Goal: Task Accomplishment & Management: Use online tool/utility

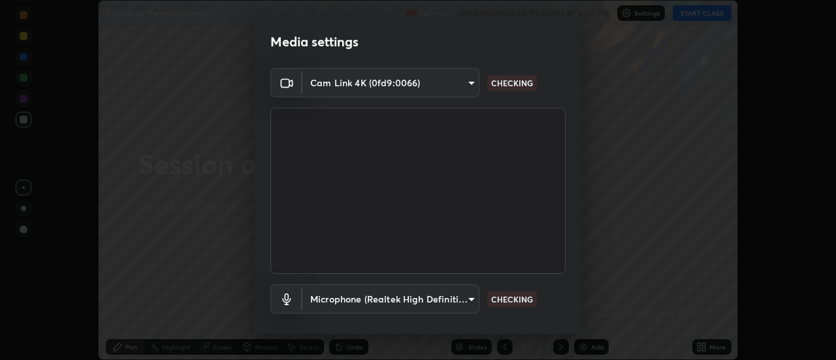
scroll to position [69, 0]
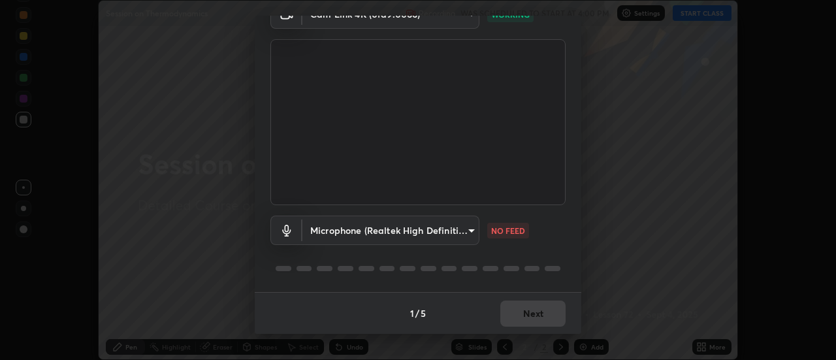
click at [470, 227] on body "Erase all Session on Thermodynamics Recording WAS SCHEDULED TO START AT 4:00 PM…" at bounding box center [418, 180] width 836 height 360
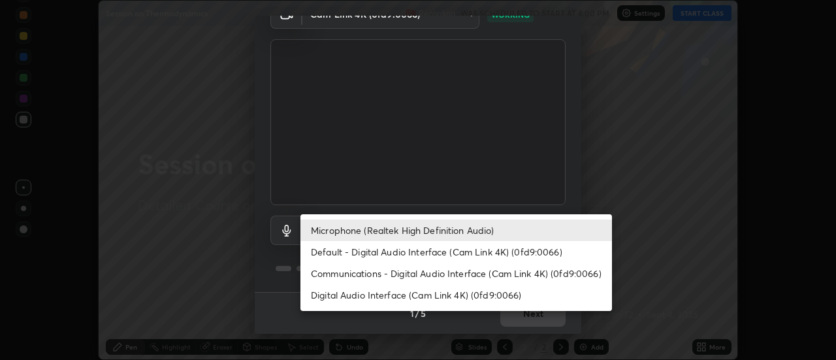
click at [435, 255] on li "Default - Digital Audio Interface (Cam Link 4K) (0fd9:0066)" at bounding box center [457, 252] width 312 height 22
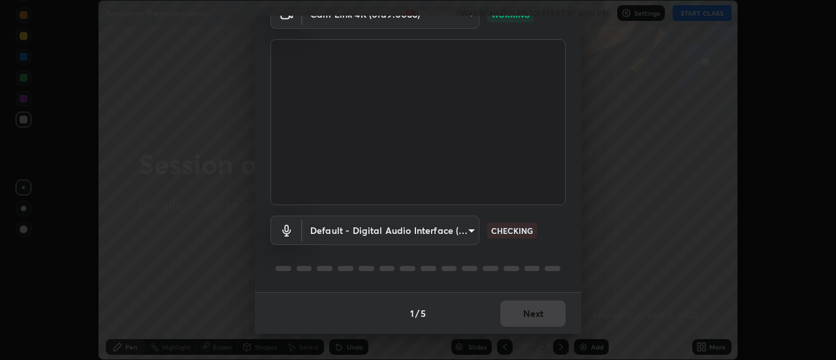
click at [468, 231] on body "Erase all Session on Thermodynamics Recording WAS SCHEDULED TO START AT 4:00 PM…" at bounding box center [418, 180] width 836 height 360
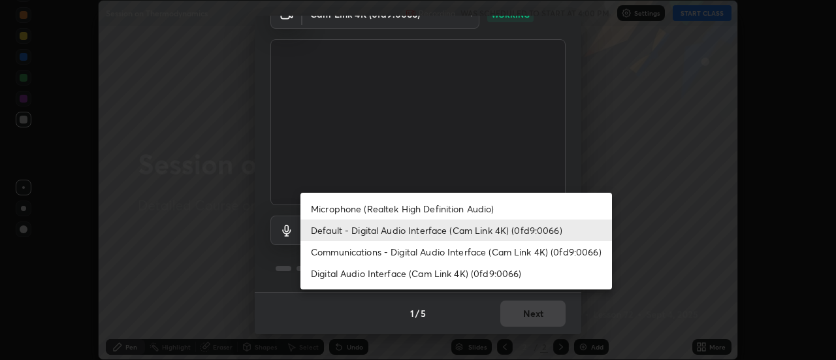
click at [465, 208] on li "Microphone (Realtek High Definition Audio)" at bounding box center [457, 209] width 312 height 22
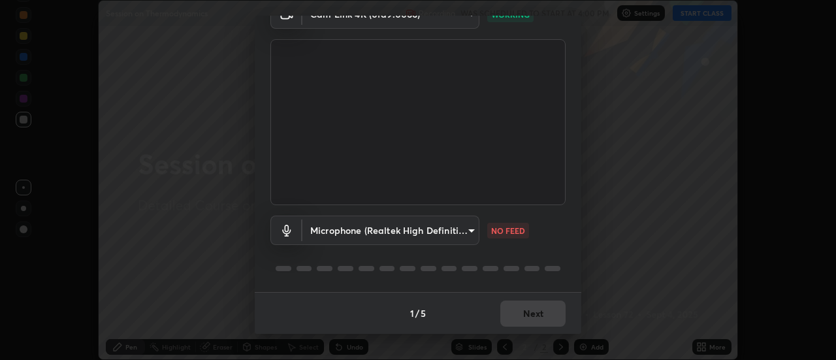
click at [468, 229] on body "Erase all Session on Thermodynamics Recording WAS SCHEDULED TO START AT 4:00 PM…" at bounding box center [418, 180] width 836 height 360
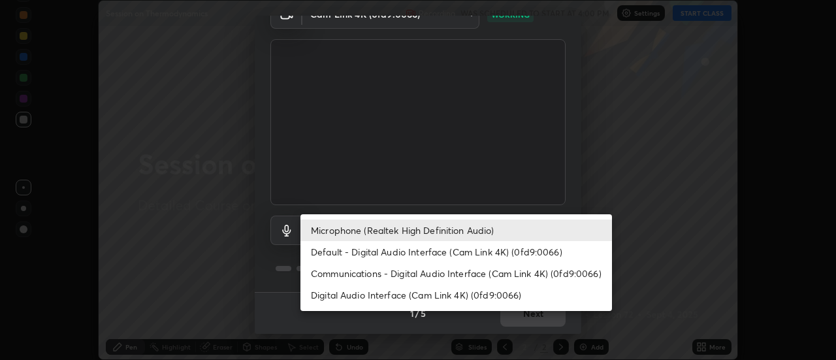
click at [449, 290] on li "Digital Audio Interface (Cam Link 4K) (0fd9:0066)" at bounding box center [457, 295] width 312 height 22
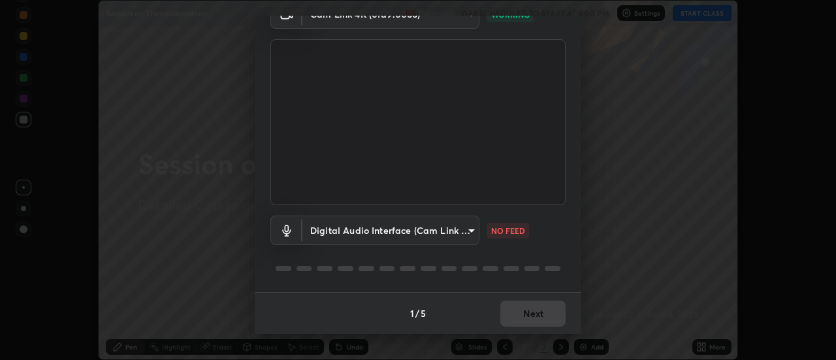
click at [468, 232] on body "Erase all Session on Thermodynamics Recording WAS SCHEDULED TO START AT 4:00 PM…" at bounding box center [418, 180] width 836 height 360
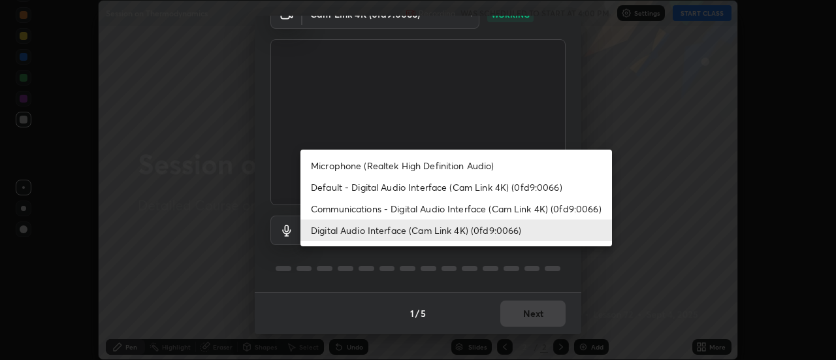
click at [466, 189] on li "Default - Digital Audio Interface (Cam Link 4K) (0fd9:0066)" at bounding box center [457, 187] width 312 height 22
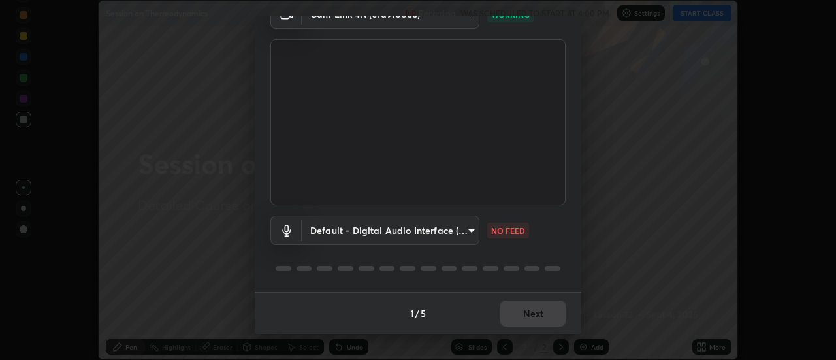
click at [465, 229] on body "Erase all Session on Thermodynamics Recording WAS SCHEDULED TO START AT 4:00 PM…" at bounding box center [418, 180] width 836 height 360
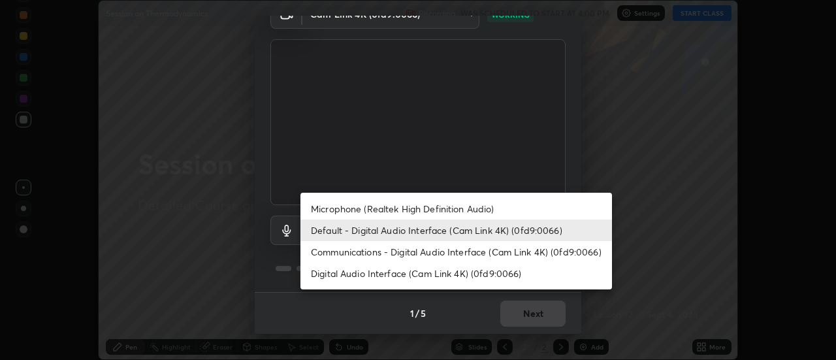
click at [451, 252] on li "Communications - Digital Audio Interface (Cam Link 4K) (0fd9:0066)" at bounding box center [457, 252] width 312 height 22
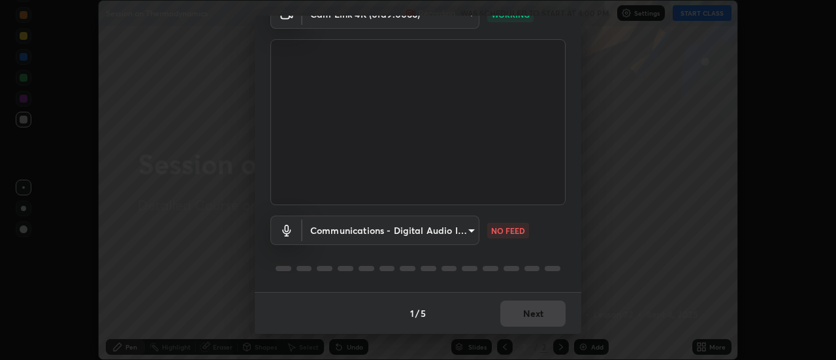
click at [470, 229] on body "Erase all Session on Thermodynamics Recording WAS SCHEDULED TO START AT 4:00 PM…" at bounding box center [418, 180] width 836 height 360
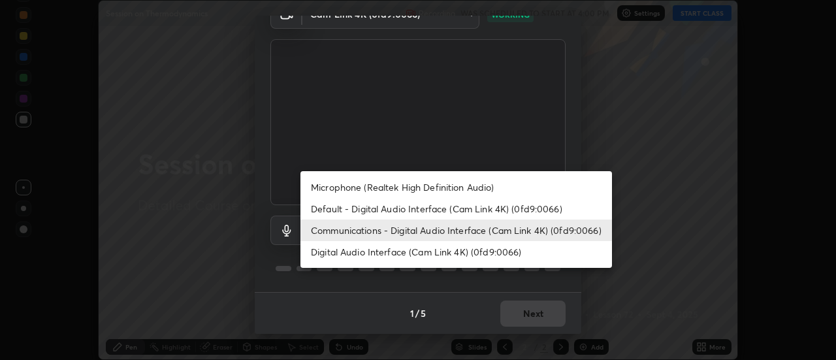
click at [452, 189] on li "Microphone (Realtek High Definition Audio)" at bounding box center [457, 187] width 312 height 22
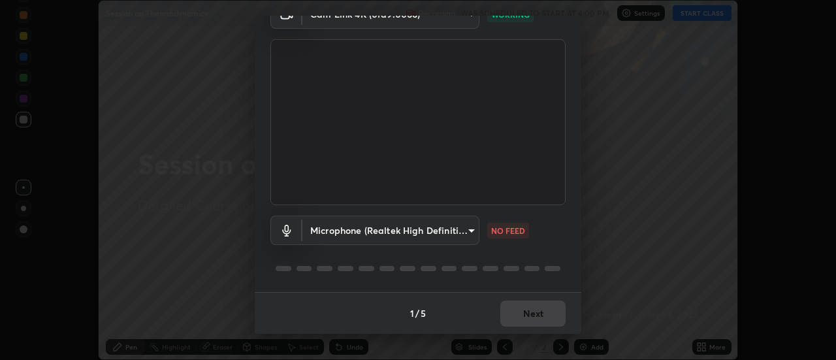
click at [468, 231] on body "Erase all Session on Thermodynamics Recording WAS SCHEDULED TO START AT 4:00 PM…" at bounding box center [418, 180] width 836 height 360
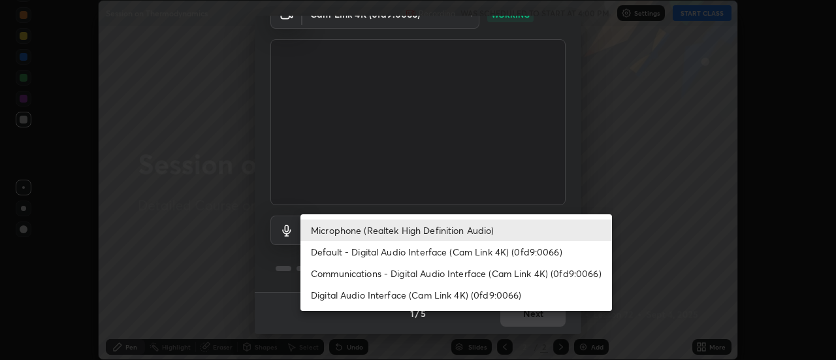
click at [479, 246] on li "Default - Digital Audio Interface (Cam Link 4K) (0fd9:0066)" at bounding box center [457, 252] width 312 height 22
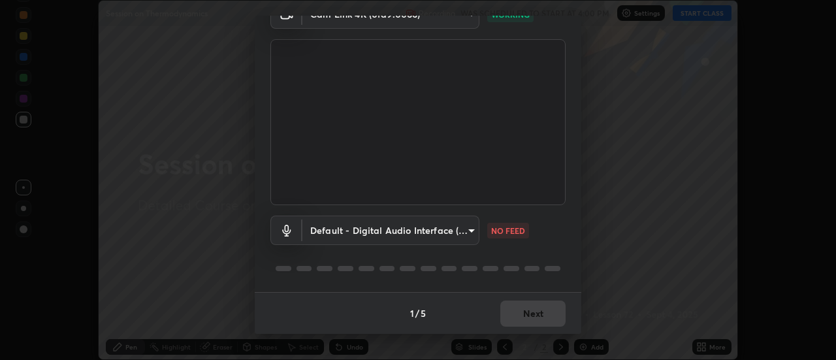
click at [465, 232] on body "Erase all Session on Thermodynamics Recording WAS SCHEDULED TO START AT 4:00 PM…" at bounding box center [418, 180] width 836 height 360
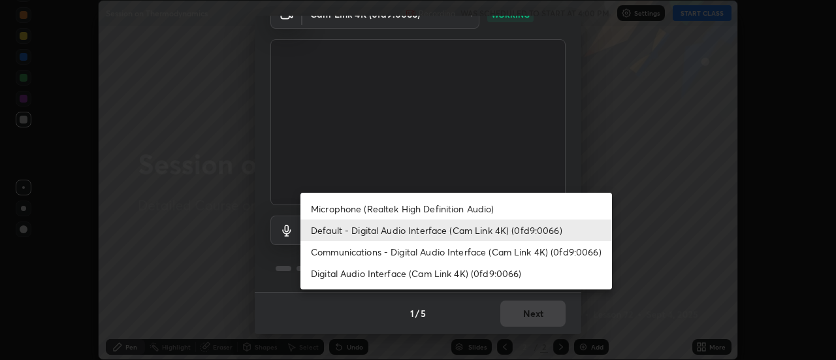
click at [470, 249] on li "Communications - Digital Audio Interface (Cam Link 4K) (0fd9:0066)" at bounding box center [457, 252] width 312 height 22
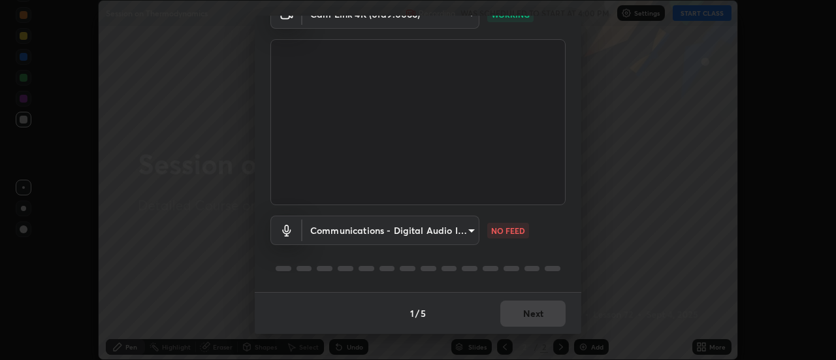
click at [470, 233] on body "Erase all Session on Thermodynamics Recording WAS SCHEDULED TO START AT 4:00 PM…" at bounding box center [418, 180] width 836 height 360
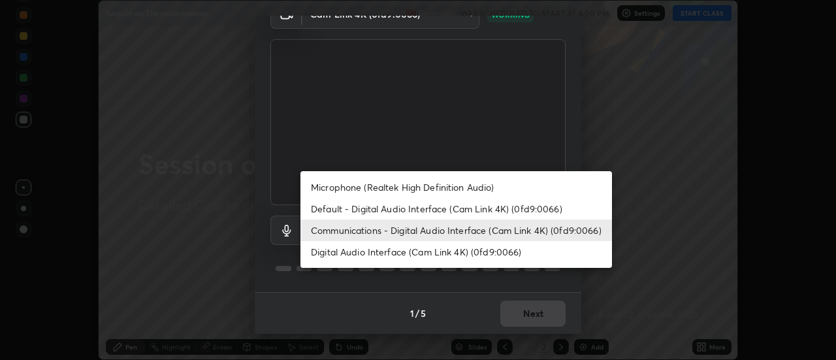
click at [464, 253] on li "Digital Audio Interface (Cam Link 4K) (0fd9:0066)" at bounding box center [457, 252] width 312 height 22
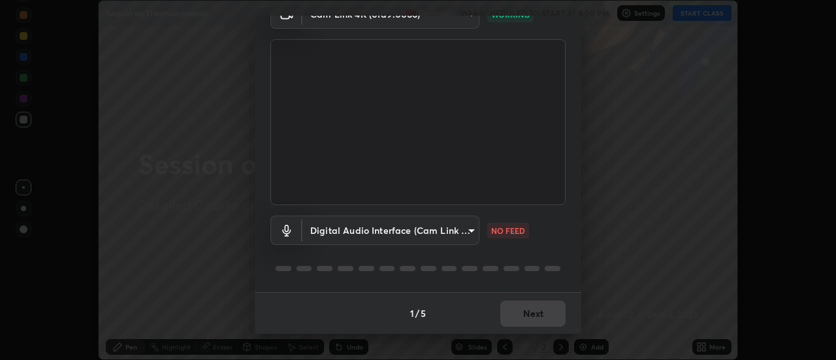
click at [473, 227] on body "Erase all Session on Thermodynamics Recording WAS SCHEDULED TO START AT 4:00 PM…" at bounding box center [418, 180] width 836 height 360
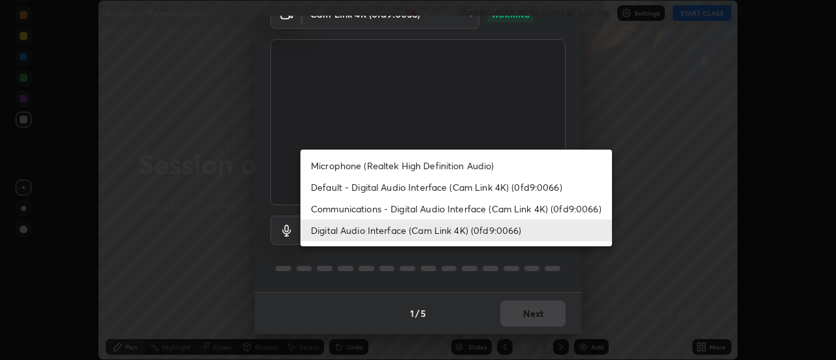
click at [485, 164] on li "Microphone (Realtek High Definition Audio)" at bounding box center [457, 166] width 312 height 22
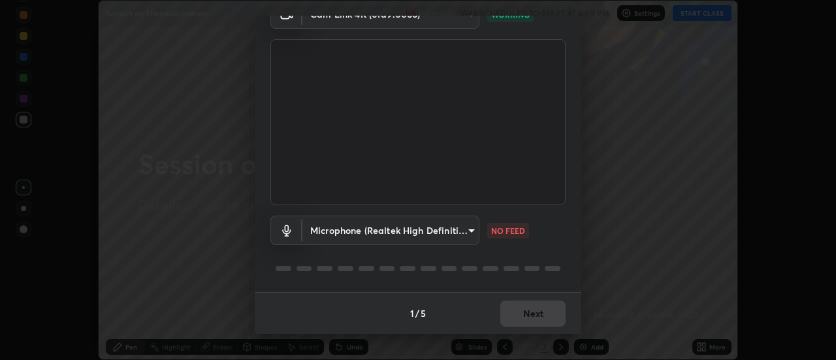
click at [449, 227] on body "Erase all Session on Thermodynamics Recording WAS SCHEDULED TO START AT 4:00 PM…" at bounding box center [418, 180] width 836 height 360
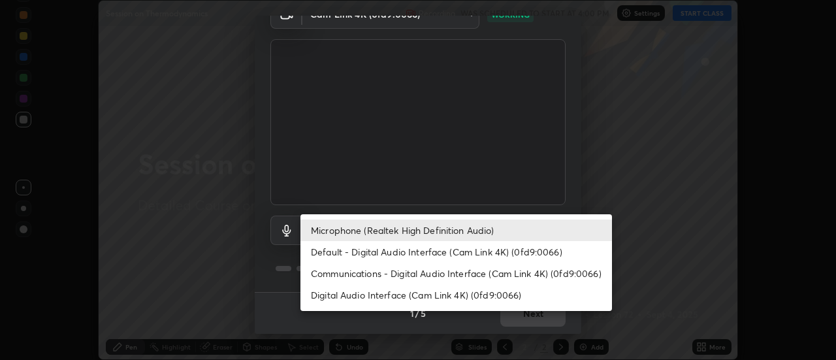
click at [474, 297] on li "Digital Audio Interface (Cam Link 4K) (0fd9:0066)" at bounding box center [457, 295] width 312 height 22
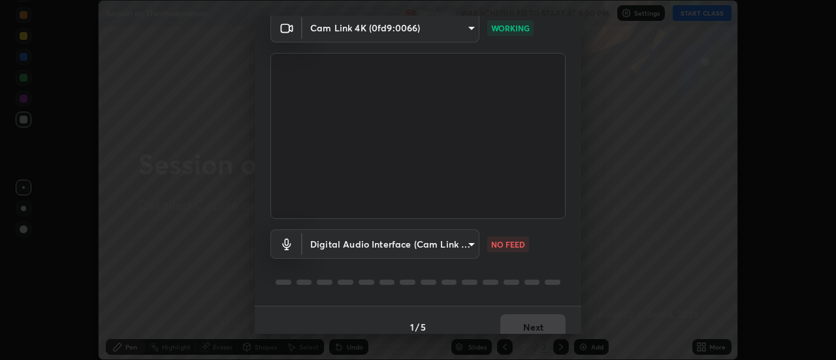
scroll to position [56, 0]
click at [405, 250] on body "Erase all Session on Thermodynamics Recording WAS SCHEDULED TO START AT 4:00 PM…" at bounding box center [418, 180] width 836 height 360
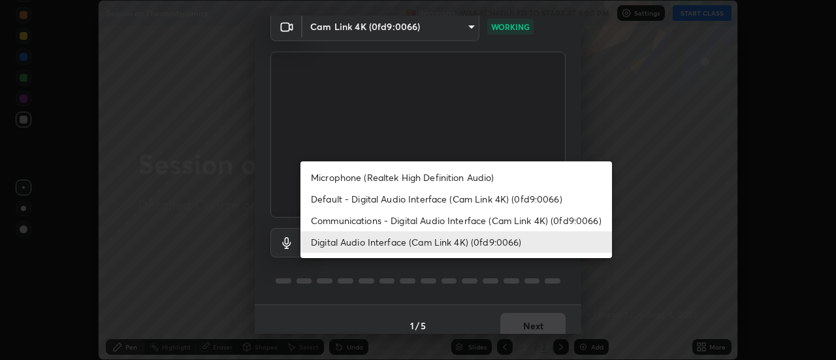
click at [386, 198] on li "Default - Digital Audio Interface (Cam Link 4K) (0fd9:0066)" at bounding box center [457, 199] width 312 height 22
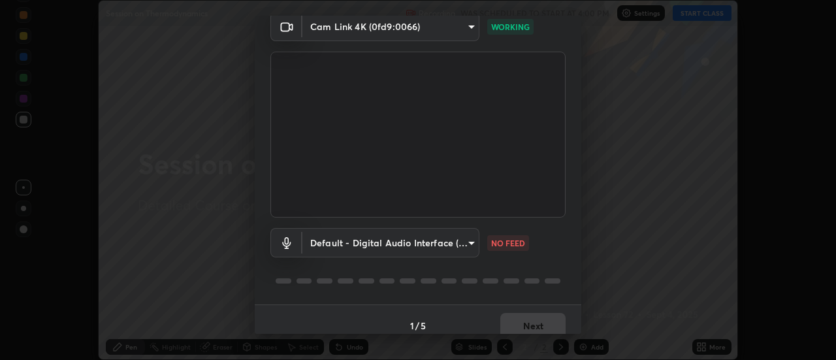
click at [400, 240] on body "Erase all Session on Thermodynamics Recording WAS SCHEDULED TO START AT 4:00 PM…" at bounding box center [418, 180] width 836 height 360
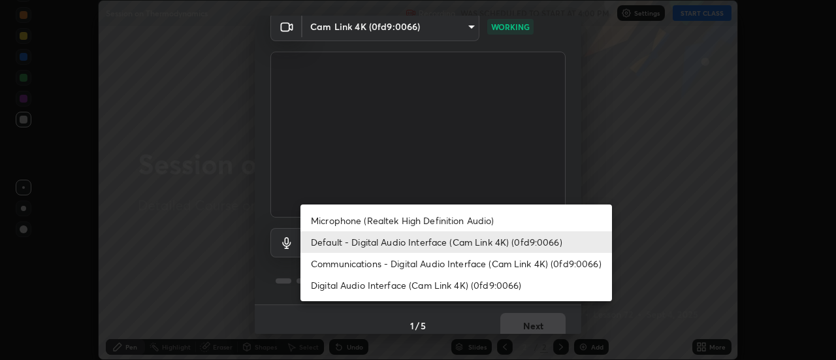
click at [417, 262] on li "Communications - Digital Audio Interface (Cam Link 4K) (0fd9:0066)" at bounding box center [457, 264] width 312 height 22
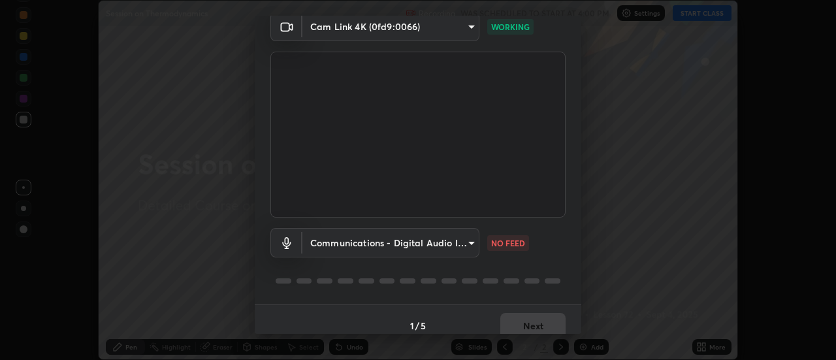
click at [396, 242] on body "Erase all Session on Thermodynamics Recording WAS SCHEDULED TO START AT 4:00 PM…" at bounding box center [418, 180] width 836 height 360
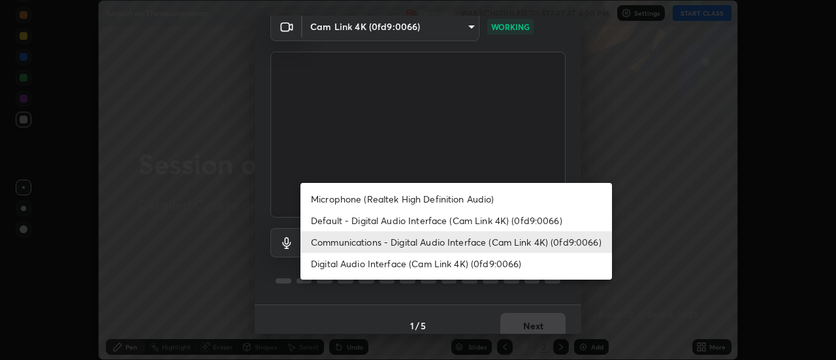
click at [382, 264] on li "Digital Audio Interface (Cam Link 4K) (0fd9:0066)" at bounding box center [457, 264] width 312 height 22
type input "26dd835cbc06e660e7d37afea3837e2fa4229a8f87e5db94eab4c5b9bd1156fe"
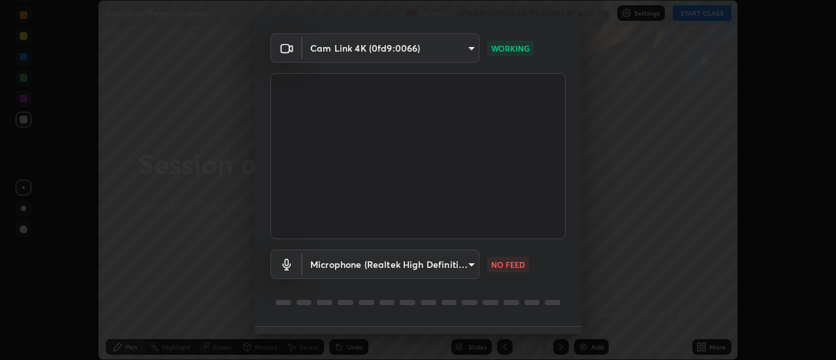
scroll to position [69, 0]
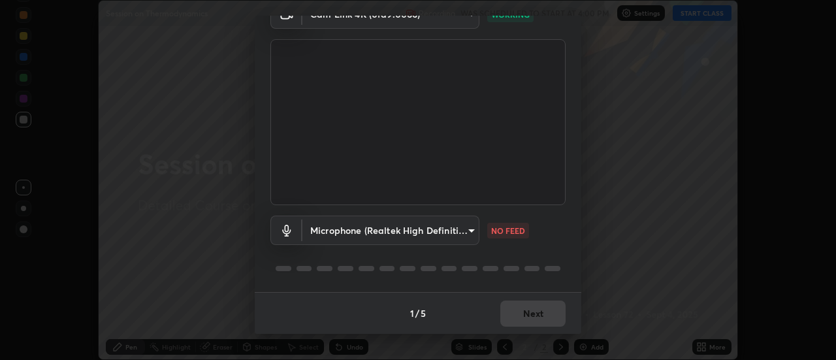
click at [374, 231] on body "Erase all Session on Thermodynamics Recording WAS SCHEDULED TO START AT 4:00 PM…" at bounding box center [418, 180] width 836 height 360
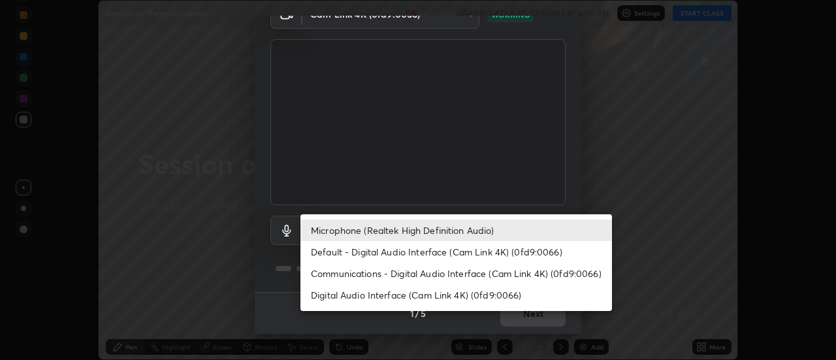
click at [395, 252] on li "Default - Digital Audio Interface (Cam Link 4K) (0fd9:0066)" at bounding box center [457, 252] width 312 height 22
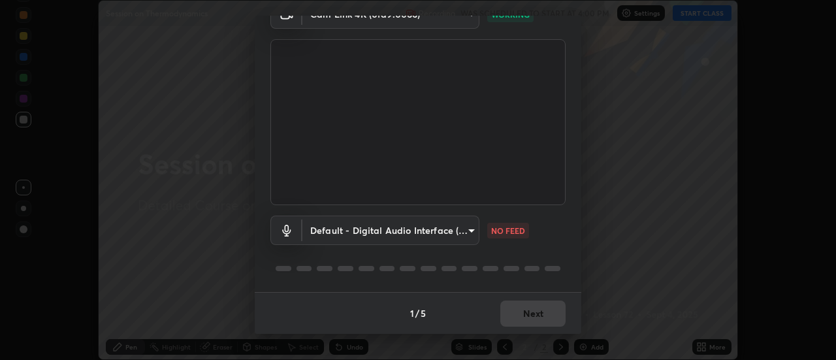
click at [387, 232] on body "Erase all Session on Thermodynamics Recording WAS SCHEDULED TO START AT 4:00 PM…" at bounding box center [418, 180] width 836 height 360
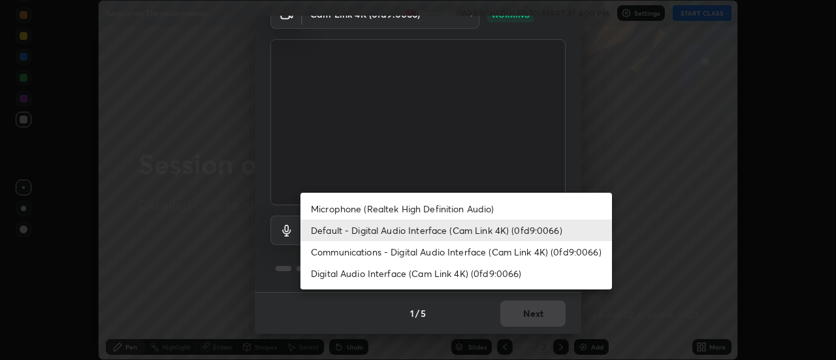
click at [395, 252] on li "Communications - Digital Audio Interface (Cam Link 4K) (0fd9:0066)" at bounding box center [457, 252] width 312 height 22
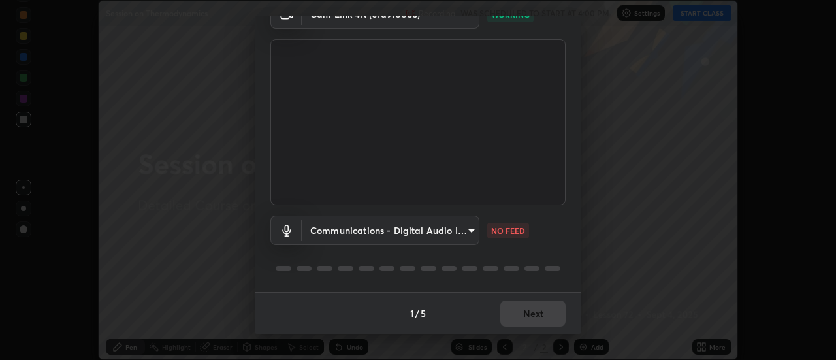
click at [437, 236] on body "Erase all Session on Thermodynamics Recording WAS SCHEDULED TO START AT 4:00 PM…" at bounding box center [418, 180] width 836 height 360
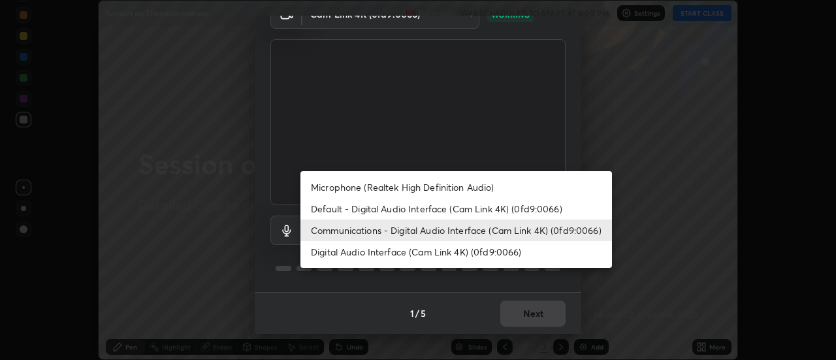
click at [448, 252] on li "Digital Audio Interface (Cam Link 4K) (0fd9:0066)" at bounding box center [457, 252] width 312 height 22
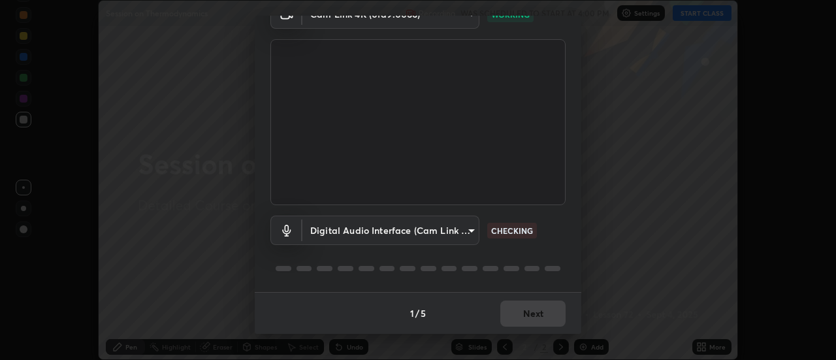
click at [407, 228] on body "Erase all Session on Thermodynamics Recording WAS SCHEDULED TO START AT 4:00 PM…" at bounding box center [418, 180] width 836 height 360
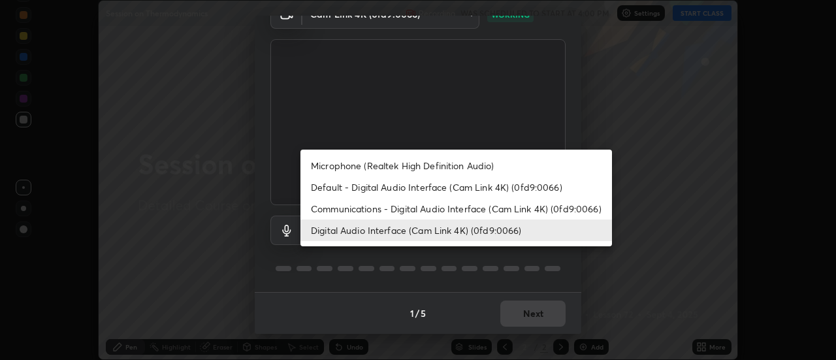
click at [417, 187] on li "Default - Digital Audio Interface (Cam Link 4K) (0fd9:0066)" at bounding box center [457, 187] width 312 height 22
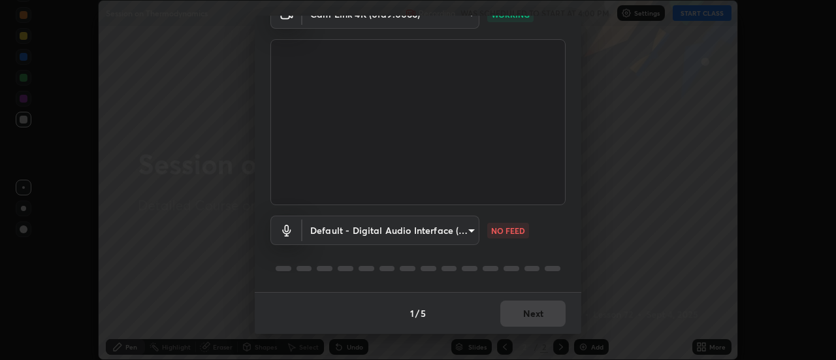
click at [453, 231] on body "Erase all Session on Thermodynamics Recording WAS SCHEDULED TO START AT 4:00 PM…" at bounding box center [418, 180] width 836 height 360
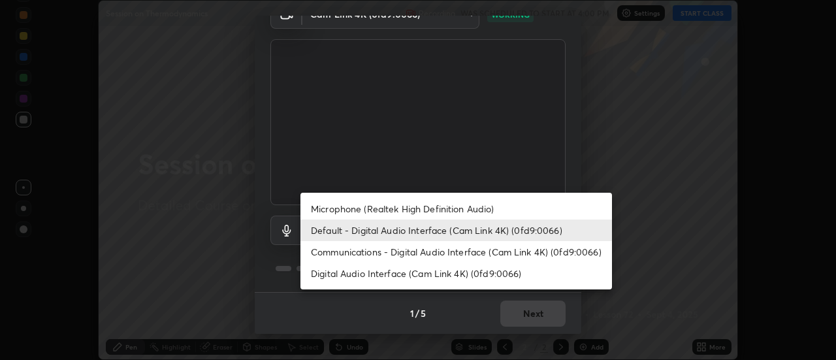
click at [466, 271] on li "Digital Audio Interface (Cam Link 4K) (0fd9:0066)" at bounding box center [457, 274] width 312 height 22
type input "26dd835cbc06e660e7d37afea3837e2fa4229a8f87e5db94eab4c5b9bd1156fe"
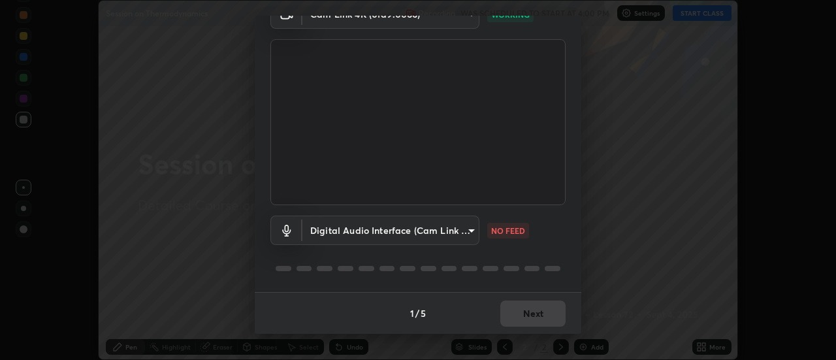
click at [446, 233] on body "Erase all Session on Thermodynamics Recording WAS SCHEDULED TO START AT 4:00 PM…" at bounding box center [418, 180] width 836 height 360
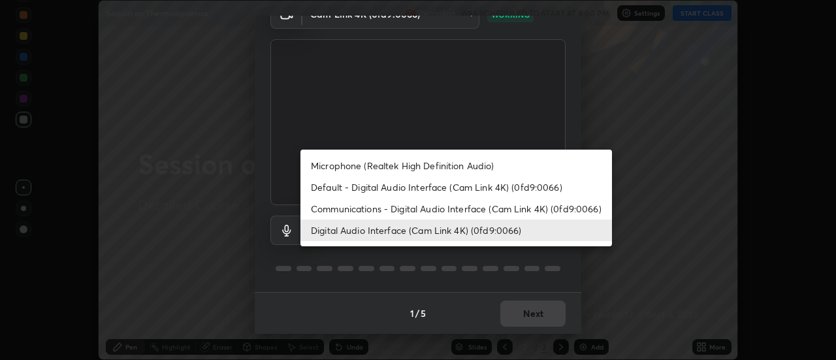
click at [432, 229] on li "Digital Audio Interface (Cam Link 4K) (0fd9:0066)" at bounding box center [457, 231] width 312 height 22
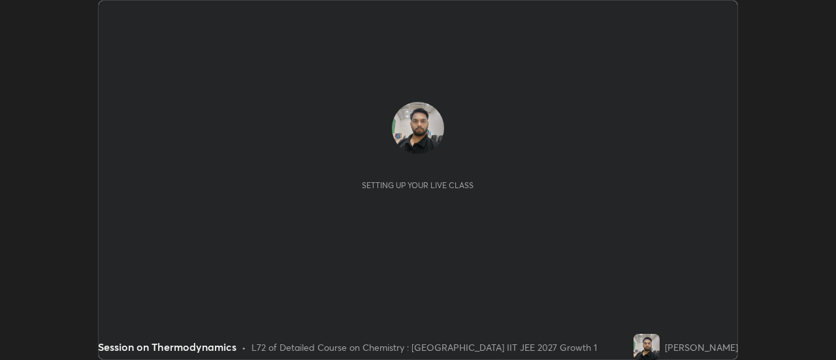
scroll to position [360, 836]
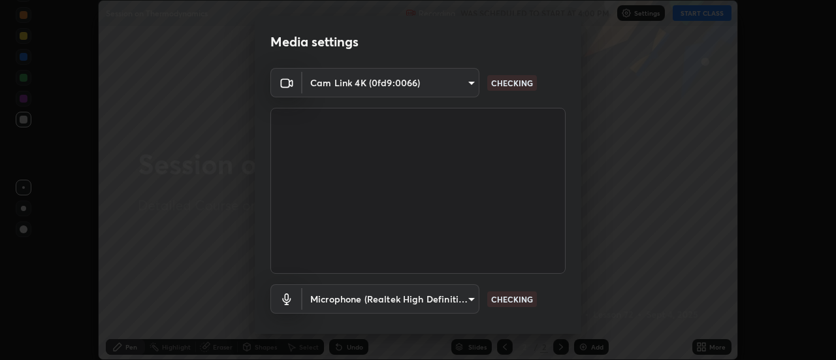
click at [442, 300] on body "Erase all Session on Thermodynamics Recording WAS SCHEDULED TO START AT 4:00 PM…" at bounding box center [418, 180] width 836 height 360
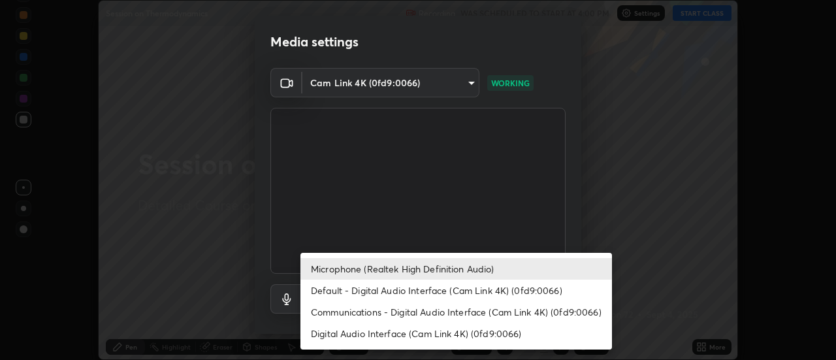
click at [423, 334] on li "Digital Audio Interface (Cam Link 4K) (0fd9:0066)" at bounding box center [457, 334] width 312 height 22
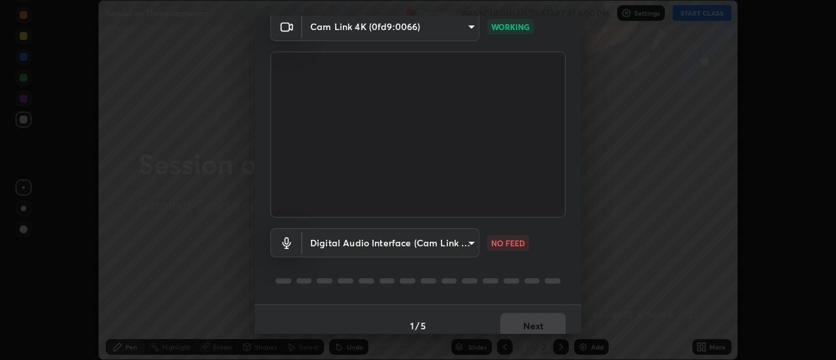
scroll to position [69, 0]
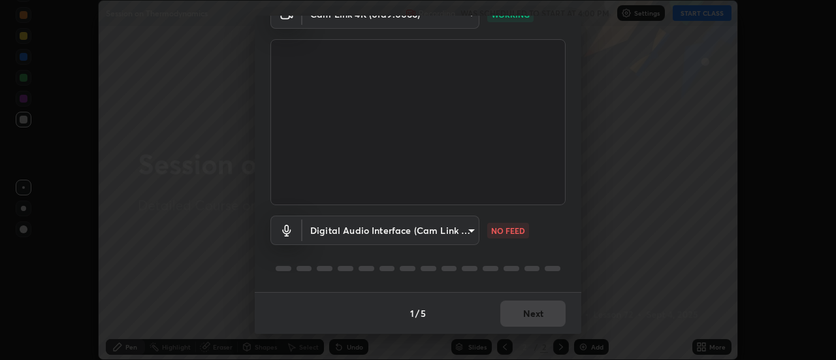
click at [454, 229] on body "Erase all Session on Thermodynamics Recording WAS SCHEDULED TO START AT 4:00 PM…" at bounding box center [418, 180] width 836 height 360
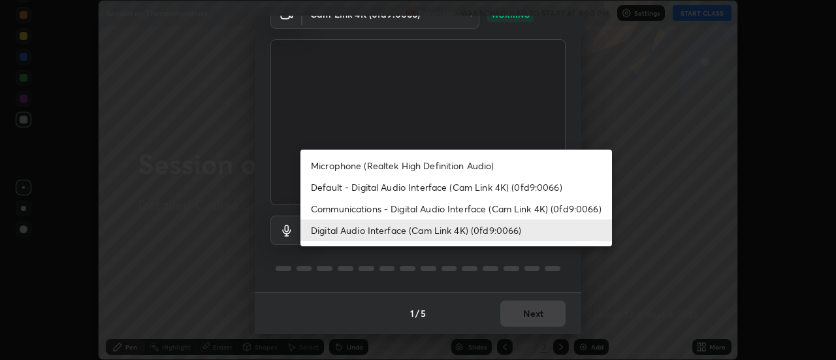
click at [436, 208] on li "Communications - Digital Audio Interface (Cam Link 4K) (0fd9:0066)" at bounding box center [457, 209] width 312 height 22
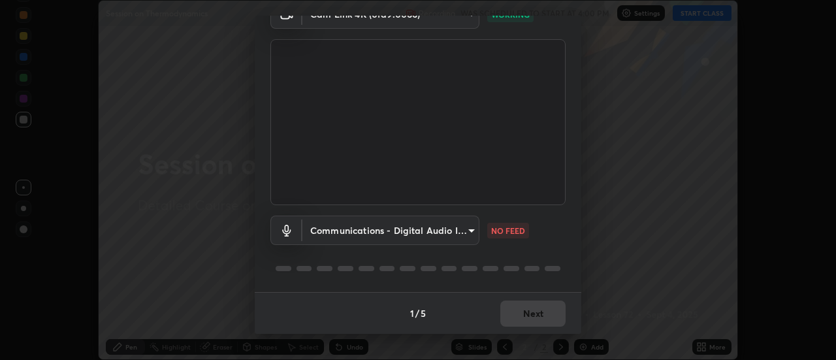
click at [440, 227] on body "Erase all Session on Thermodynamics Recording WAS SCHEDULED TO START AT 4:00 PM…" at bounding box center [418, 180] width 836 height 360
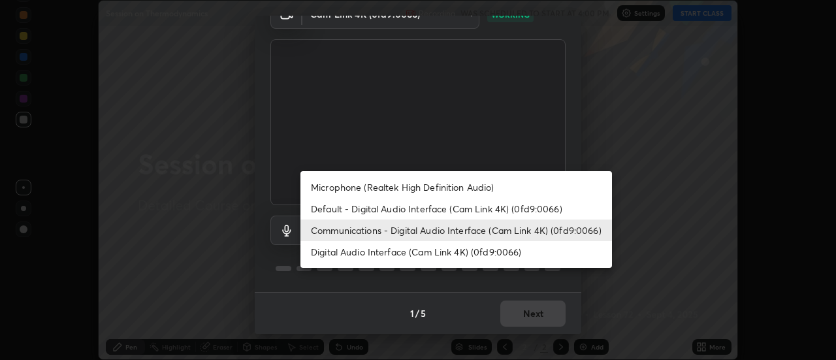
click at [431, 187] on li "Microphone (Realtek High Definition Audio)" at bounding box center [457, 187] width 312 height 22
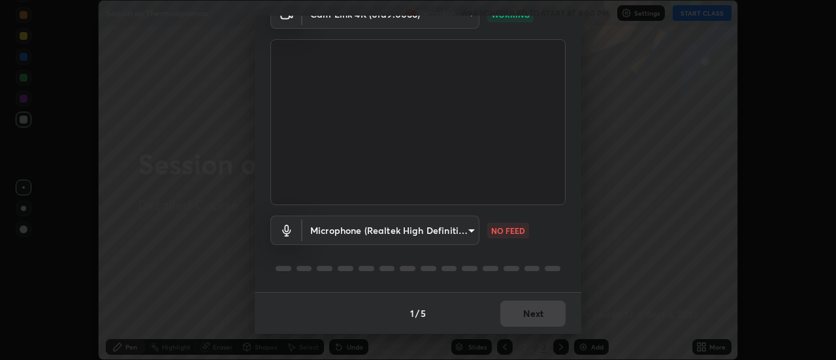
click at [440, 232] on body "Erase all Session on Thermodynamics Recording WAS SCHEDULED TO START AT 4:00 PM…" at bounding box center [418, 180] width 836 height 360
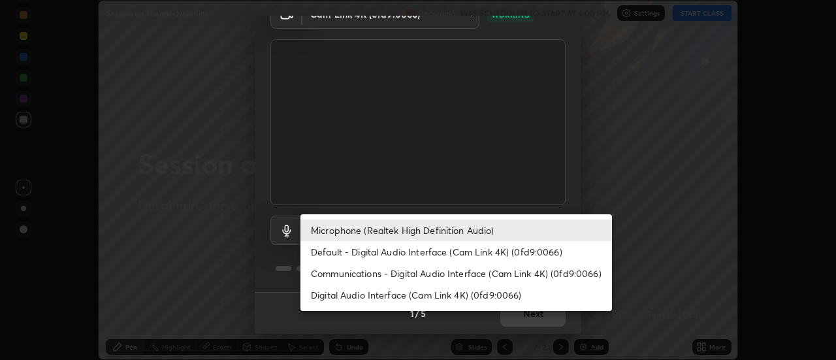
click at [383, 249] on li "Default - Digital Audio Interface (Cam Link 4K) (0fd9:0066)" at bounding box center [457, 252] width 312 height 22
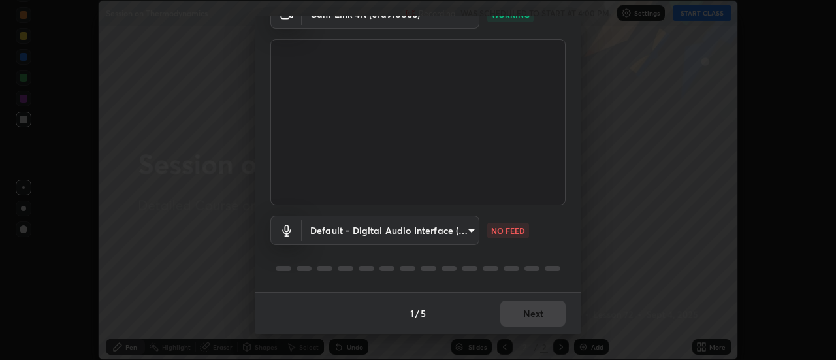
click at [436, 229] on body "Erase all Session on Thermodynamics Recording WAS SCHEDULED TO START AT 4:00 PM…" at bounding box center [418, 180] width 836 height 360
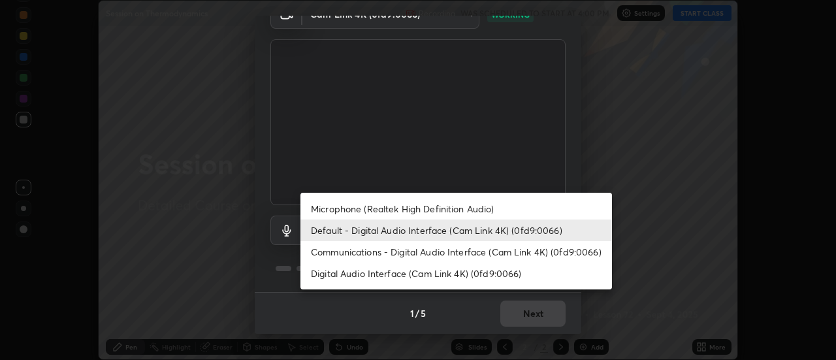
click at [429, 272] on li "Digital Audio Interface (Cam Link 4K) (0fd9:0066)" at bounding box center [457, 274] width 312 height 22
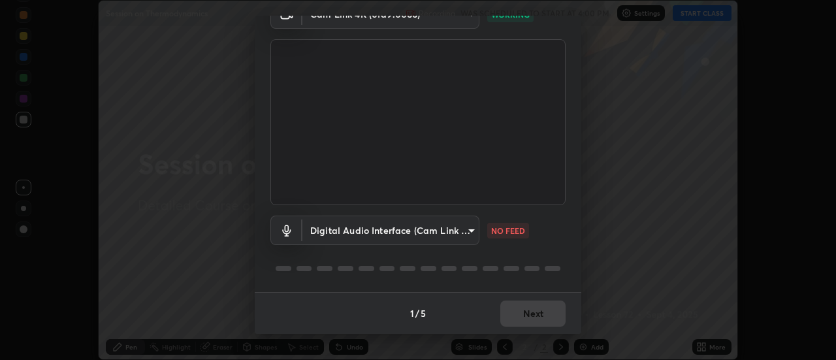
click at [440, 231] on body "Erase all Session on Thermodynamics Recording WAS SCHEDULED TO START AT 4:00 PM…" at bounding box center [418, 180] width 836 height 360
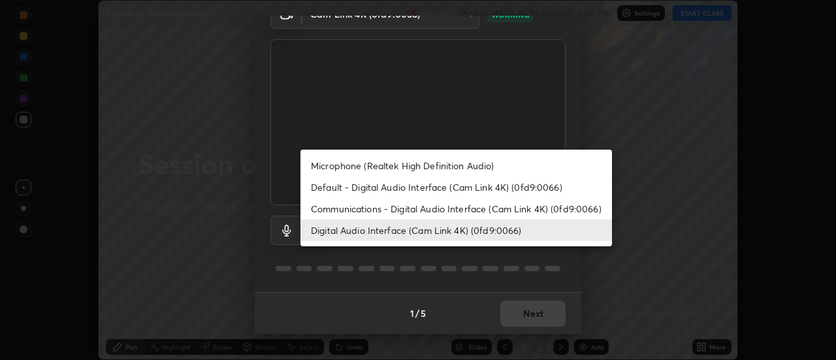
click at [383, 187] on li "Default - Digital Audio Interface (Cam Link 4K) (0fd9:0066)" at bounding box center [457, 187] width 312 height 22
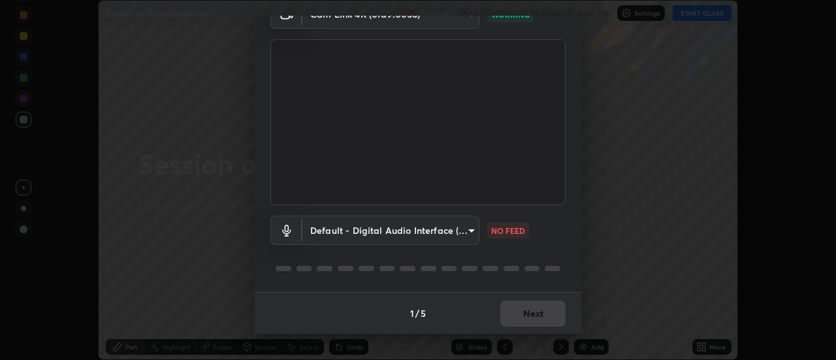
click at [465, 225] on body "Erase all Session on Thermodynamics Recording WAS SCHEDULED TO START AT 4:00 PM…" at bounding box center [418, 180] width 836 height 360
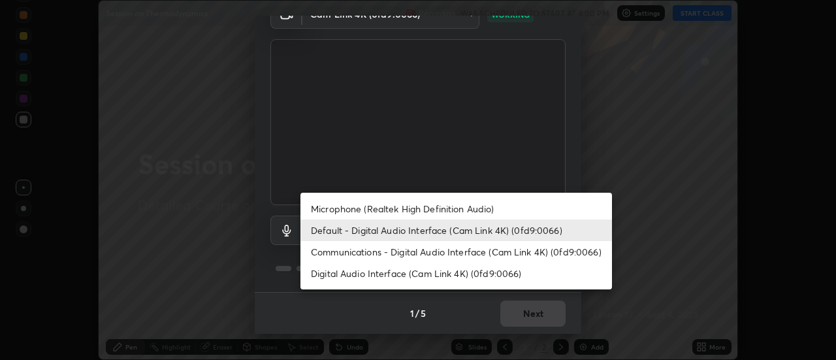
click at [429, 272] on li "Digital Audio Interface (Cam Link 4K) (0fd9:0066)" at bounding box center [457, 274] width 312 height 22
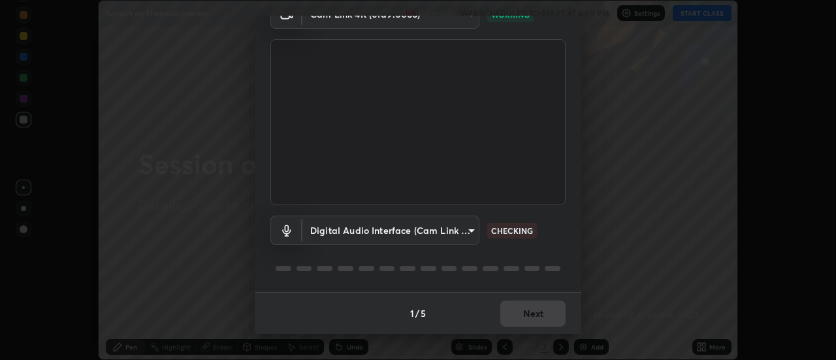
click at [395, 235] on body "Erase all Session on Thermodynamics Recording WAS SCHEDULED TO START AT 4:00 PM…" at bounding box center [418, 180] width 836 height 360
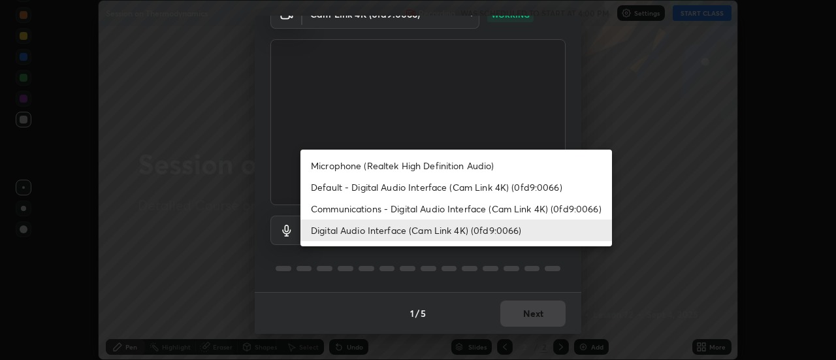
click at [368, 165] on li "Microphone (Realtek High Definition Audio)" at bounding box center [457, 166] width 312 height 22
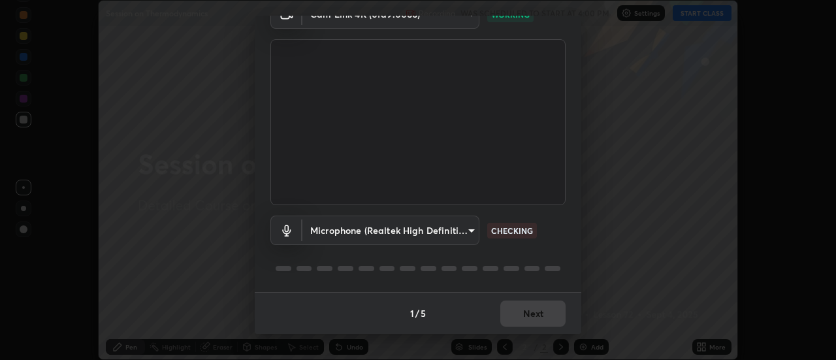
click at [388, 234] on body "Erase all Session on Thermodynamics Recording WAS SCHEDULED TO START AT 4:00 PM…" at bounding box center [418, 180] width 836 height 360
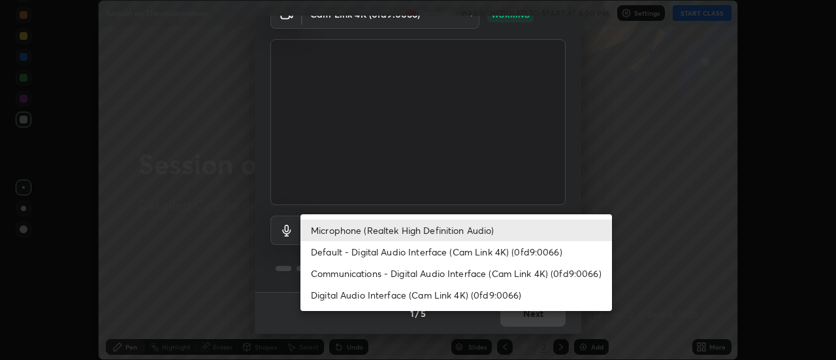
click at [365, 293] on li "Digital Audio Interface (Cam Link 4K) (0fd9:0066)" at bounding box center [457, 295] width 312 height 22
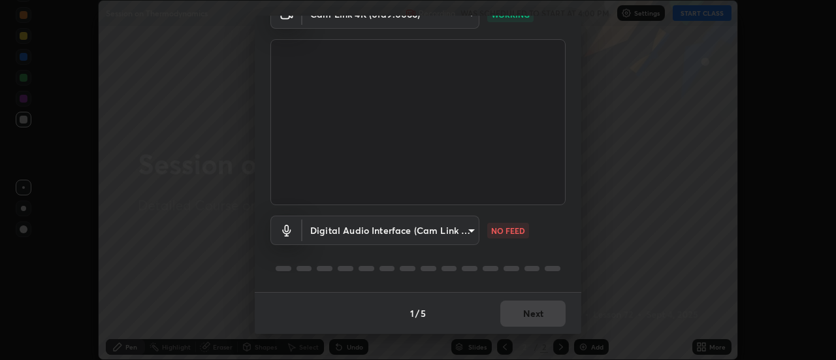
click at [400, 228] on body "Erase all Session on Thermodynamics Recording WAS SCHEDULED TO START AT 4:00 PM…" at bounding box center [418, 180] width 836 height 360
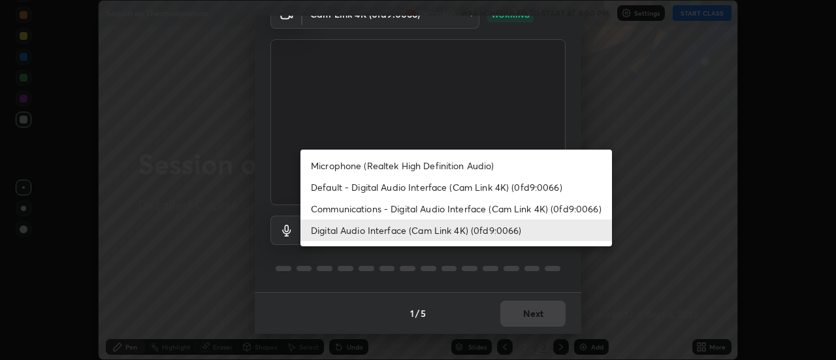
click at [363, 186] on li "Default - Digital Audio Interface (Cam Link 4K) (0fd9:0066)" at bounding box center [457, 187] width 312 height 22
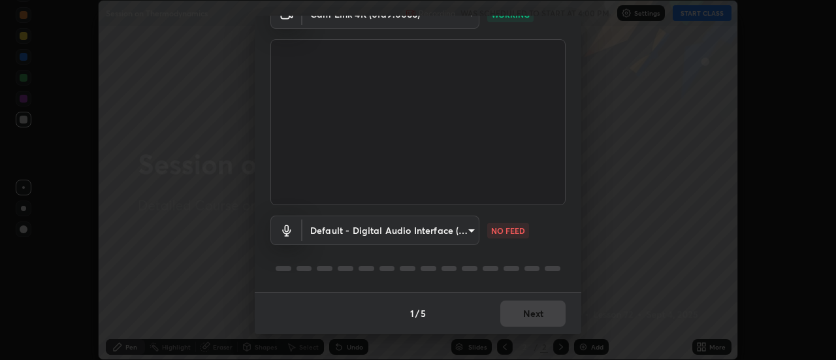
click at [389, 235] on body "Erase all Session on Thermodynamics Recording WAS SCHEDULED TO START AT 4:00 PM…" at bounding box center [418, 180] width 836 height 360
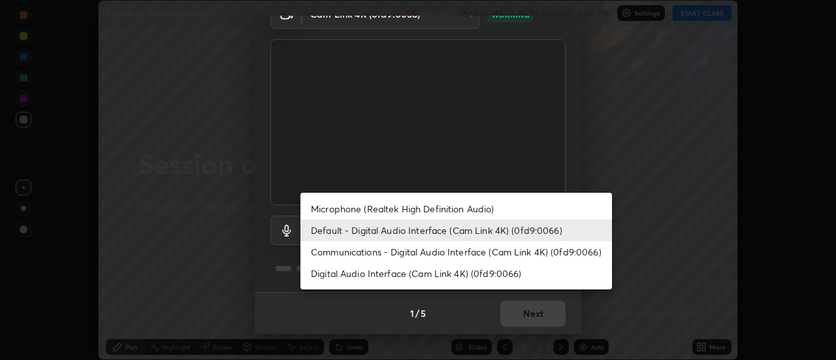
click at [381, 268] on li "Digital Audio Interface (Cam Link 4K) (0fd9:0066)" at bounding box center [457, 274] width 312 height 22
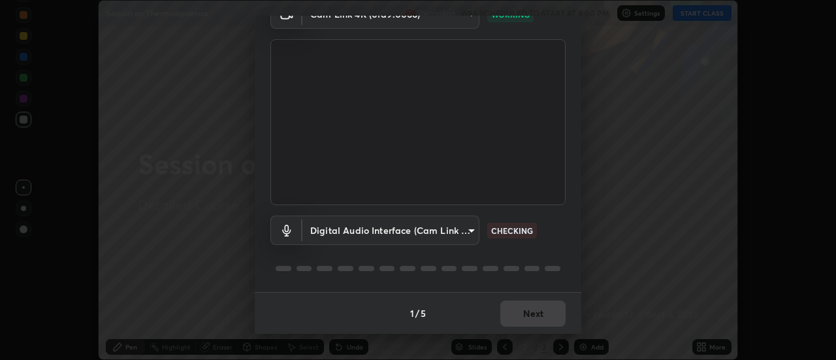
click at [391, 233] on body "Erase all Session on Thermodynamics Recording WAS SCHEDULED TO START AT 4:00 PM…" at bounding box center [418, 180] width 836 height 360
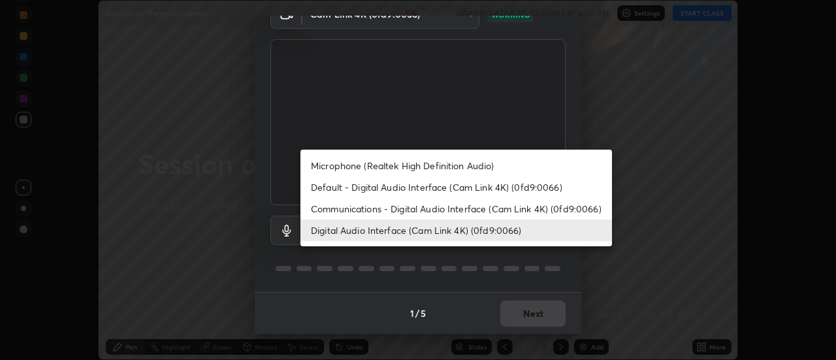
click at [417, 208] on li "Communications - Digital Audio Interface (Cam Link 4K) (0fd9:0066)" at bounding box center [457, 209] width 312 height 22
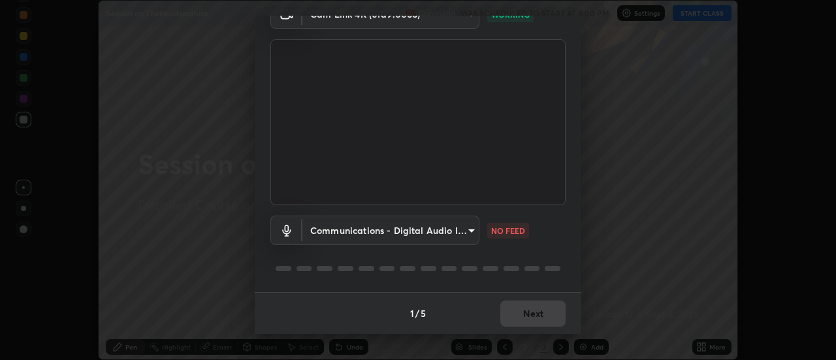
click at [426, 230] on body "Erase all Session on Thermodynamics Recording WAS SCHEDULED TO START AT 4:00 PM…" at bounding box center [418, 180] width 836 height 360
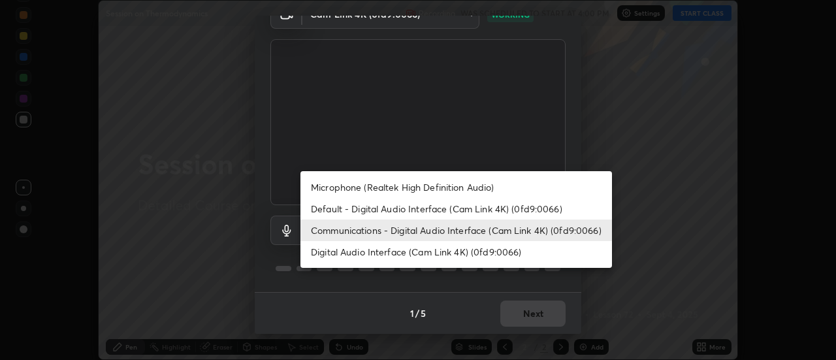
click at [403, 252] on li "Digital Audio Interface (Cam Link 4K) (0fd9:0066)" at bounding box center [457, 252] width 312 height 22
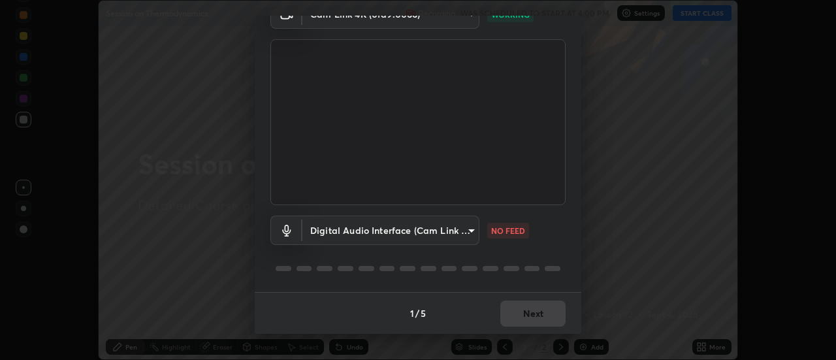
click at [464, 230] on body "Erase all Session on Thermodynamics Recording WAS SCHEDULED TO START AT 4:00 PM…" at bounding box center [418, 180] width 836 height 360
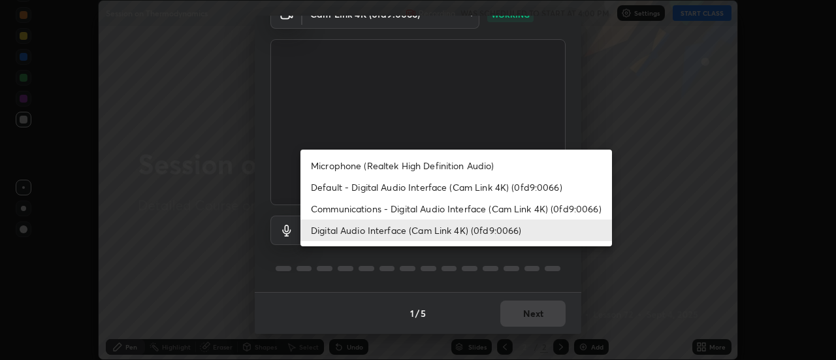
click at [606, 118] on div at bounding box center [418, 180] width 836 height 360
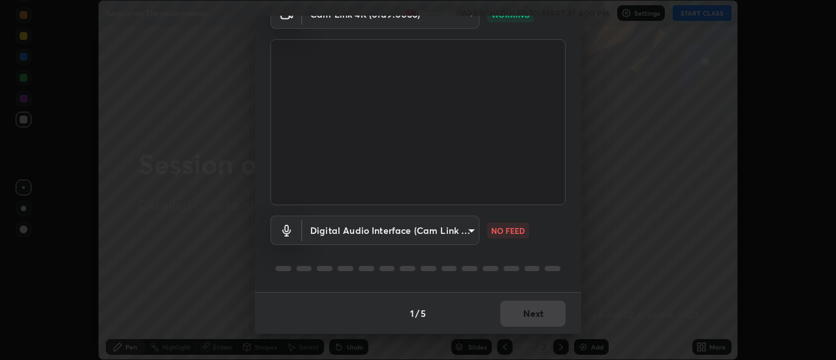
click at [459, 232] on body "Erase all Session on Thermodynamics Recording WAS SCHEDULED TO START AT 4:00 PM…" at bounding box center [418, 180] width 836 height 360
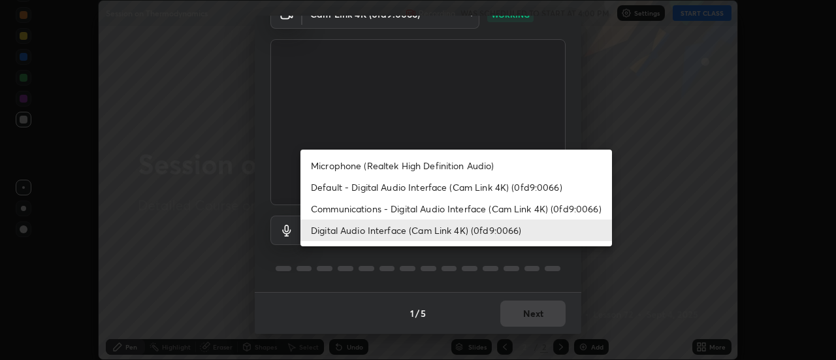
click at [519, 208] on li "Communications - Digital Audio Interface (Cam Link 4K) (0fd9:0066)" at bounding box center [457, 209] width 312 height 22
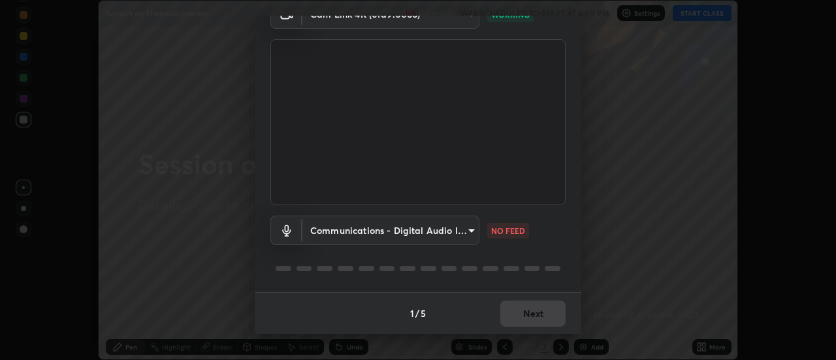
click at [451, 234] on body "Erase all Session on Thermodynamics Recording WAS SCHEDULED TO START AT 4:00 PM…" at bounding box center [418, 180] width 836 height 360
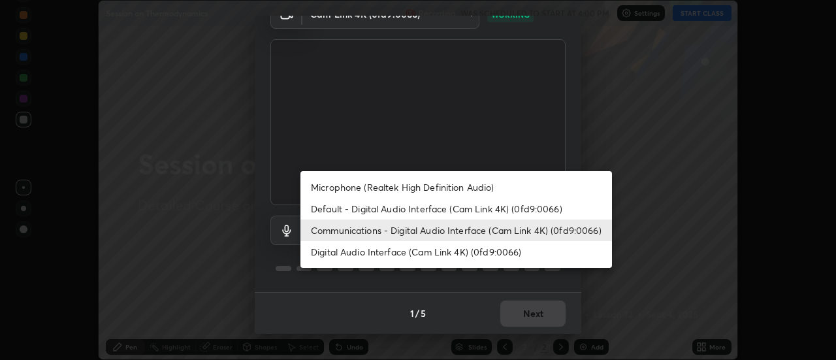
click at [464, 250] on li "Digital Audio Interface (Cam Link 4K) (0fd9:0066)" at bounding box center [457, 252] width 312 height 22
type input "26dd835cbc06e660e7d37afea3837e2fa4229a8f87e5db94eab4c5b9bd1156fe"
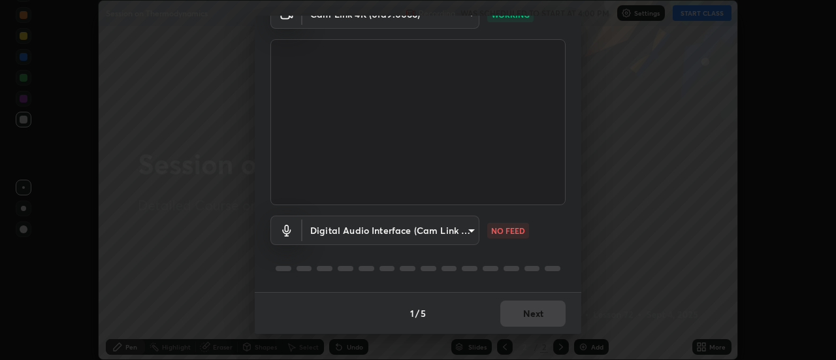
click at [793, 135] on div "Media settings Cam Link 4K (0fd9:0066) 7ee6c231a4d4a19d8e28863aa6b7fd72b827eeef…" at bounding box center [418, 180] width 836 height 360
